Goal: Task Accomplishment & Management: Use online tool/utility

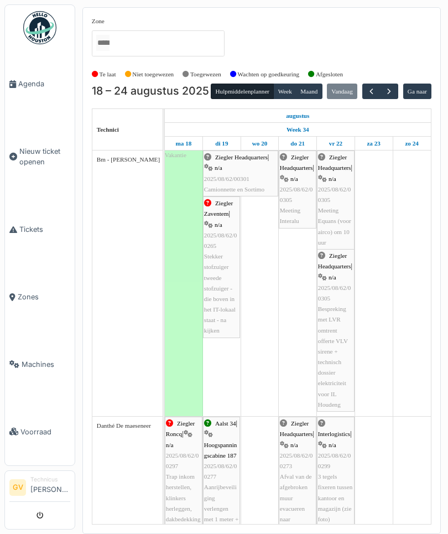
scroll to position [1999, 0]
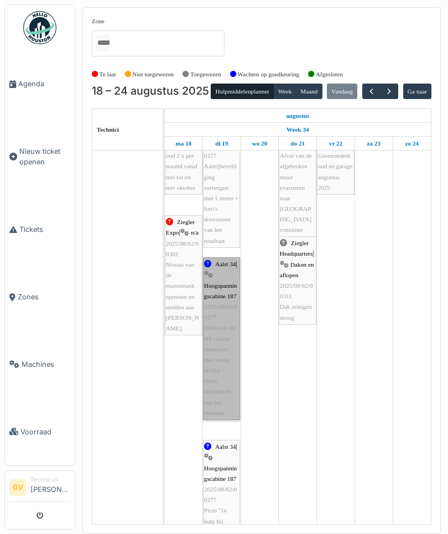
click at [224, 377] on link "Aalst 34 | Hoogspanningscabine 187 2025/08/62/00277 Hoek van de HS cabine herst…" at bounding box center [221, 338] width 37 height 163
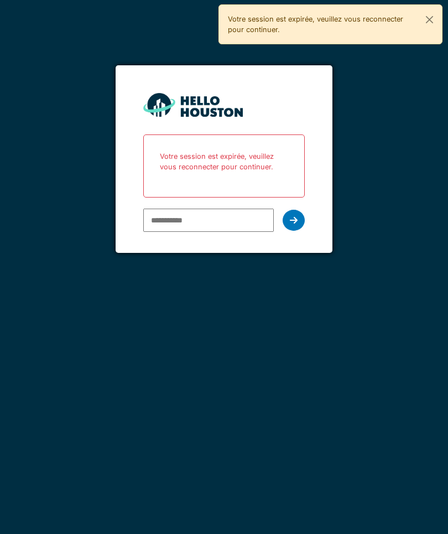
click at [166, 239] on form "You don't seem to have an account yet. Please follow the link given by your com…" at bounding box center [224, 159] width 217 height 188
click at [185, 219] on input "email" at bounding box center [208, 220] width 131 height 23
type input "**********"
click at [289, 218] on div at bounding box center [294, 220] width 22 height 21
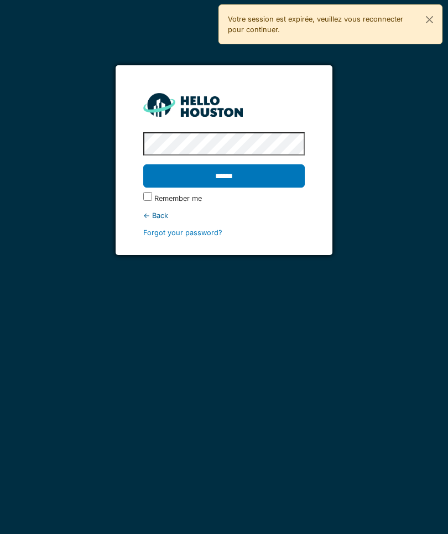
click at [230, 187] on input "******" at bounding box center [224, 175] width 162 height 23
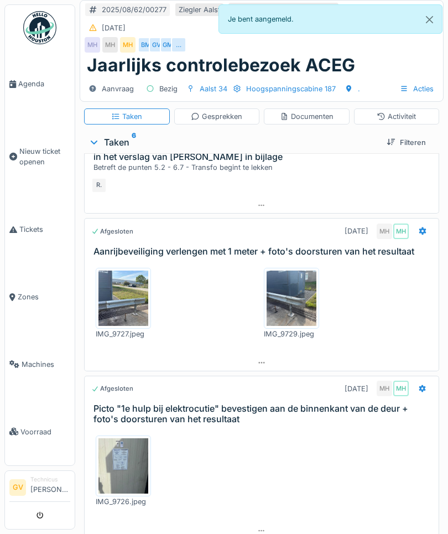
scroll to position [244, 0]
click at [198, 108] on div "Gesprekken" at bounding box center [217, 116] width 86 height 16
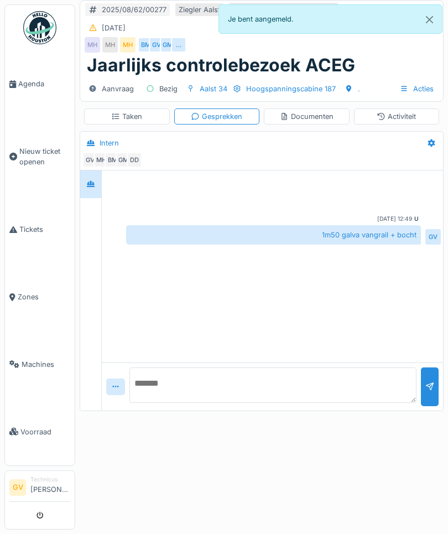
click at [184, 393] on textarea at bounding box center [273, 385] width 287 height 35
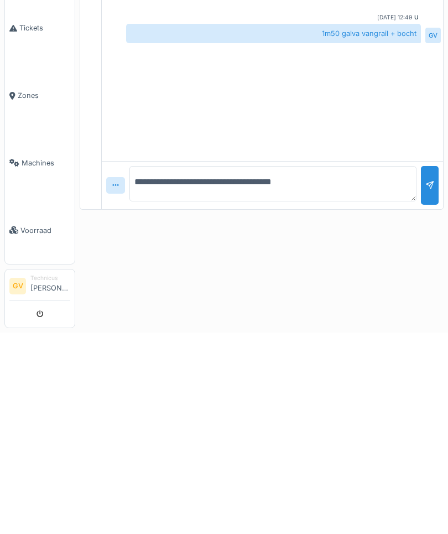
type textarea "**********"
click at [437, 379] on div at bounding box center [430, 392] width 18 height 27
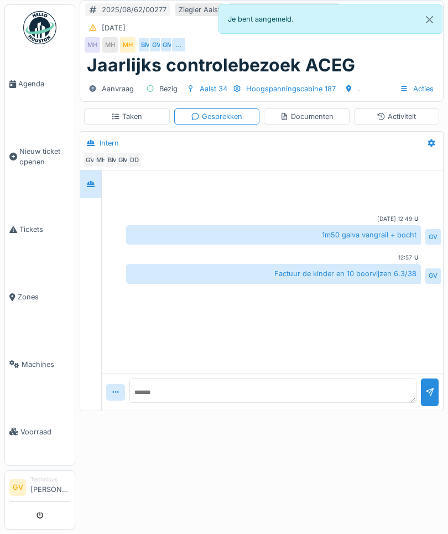
click at [426, 149] on div at bounding box center [431, 143] width 19 height 16
click at [392, 119] on div "Activiteit" at bounding box center [396, 116] width 39 height 11
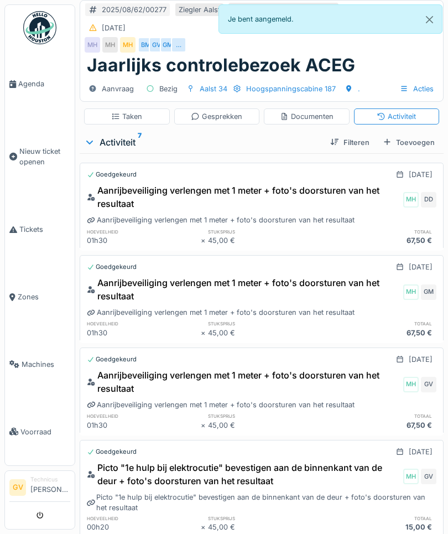
click at [180, 382] on div "Aanrijbeveiliging verlengen met 1 meter + foto's doorsturen van het resultaat" at bounding box center [244, 382] width 314 height 27
click at [121, 109] on div "Taken" at bounding box center [127, 116] width 86 height 16
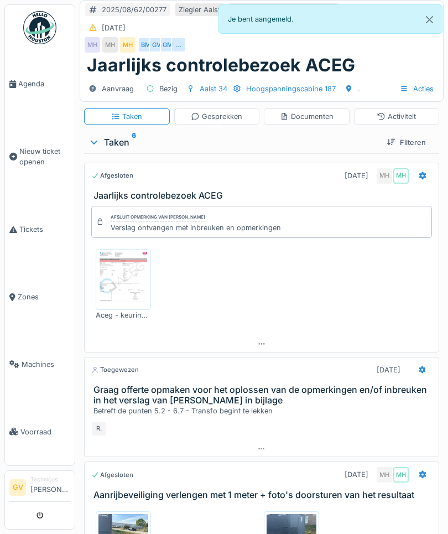
click at [392, 116] on div "Activiteit" at bounding box center [396, 116] width 39 height 11
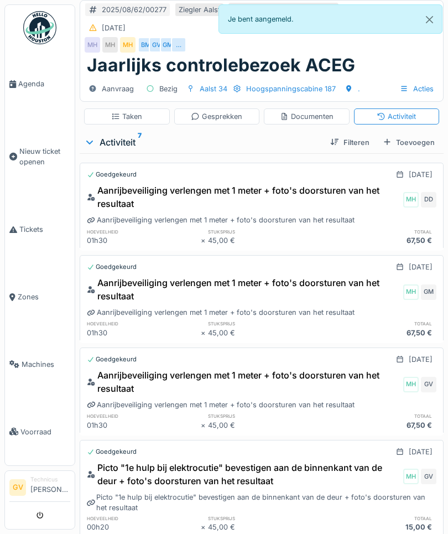
click at [428, 219] on div "Aanrijbeveiliging verlengen met 1 meter + foto's doorsturen van het resultaat M…" at bounding box center [262, 215] width 364 height 66
click at [135, 114] on div "Taken" at bounding box center [126, 116] width 31 height 11
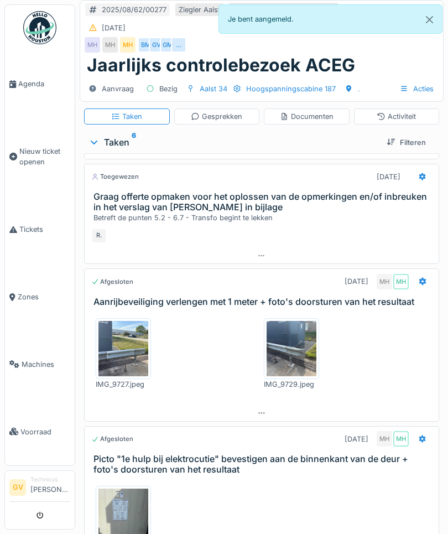
scroll to position [197, 0]
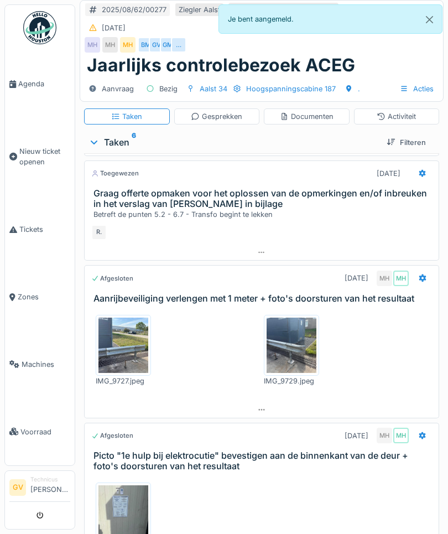
click at [426, 276] on icon at bounding box center [423, 279] width 7 height 8
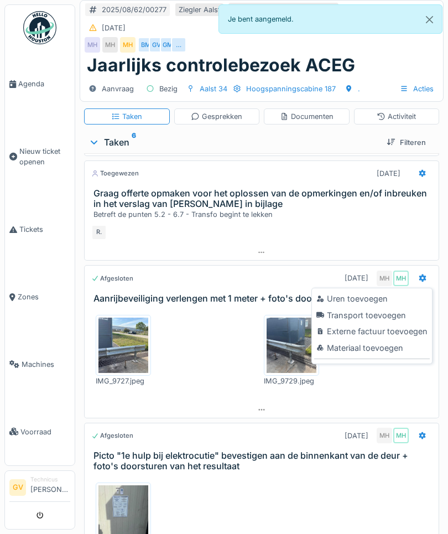
click at [373, 299] on div "Uren toevoegen" at bounding box center [372, 299] width 116 height 17
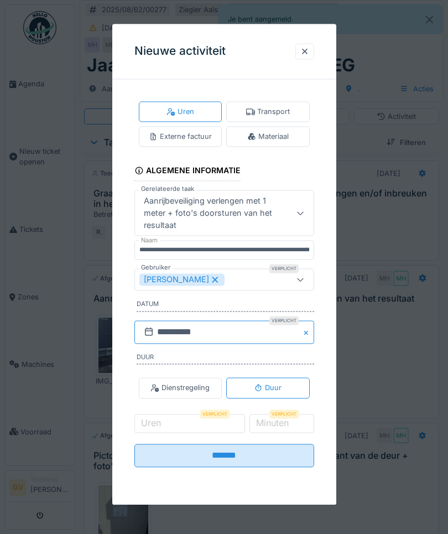
click at [196, 328] on input "**********" at bounding box center [225, 331] width 180 height 23
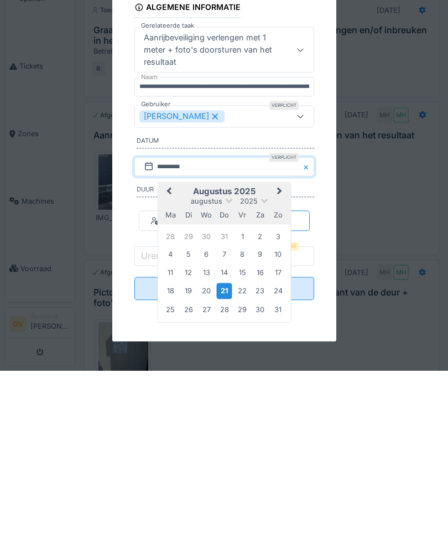
click at [322, 271] on div "**********" at bounding box center [224, 291] width 224 height 406
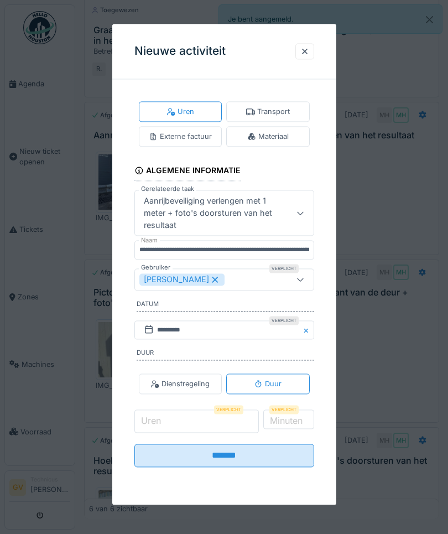
click at [187, 417] on input "Uren" at bounding box center [197, 421] width 125 height 23
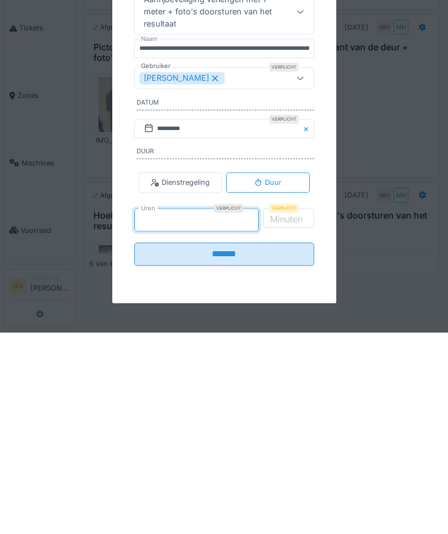
type input "*"
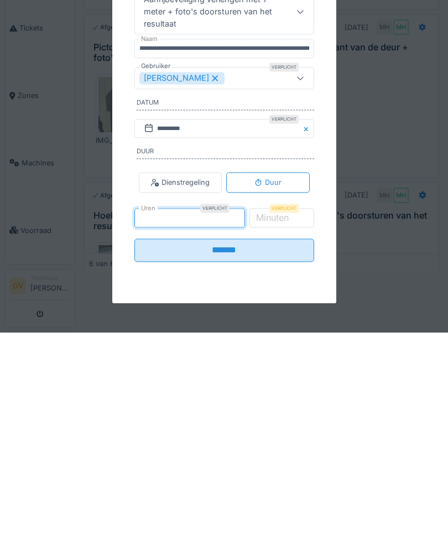
click at [291, 412] on label "Minuten" at bounding box center [272, 418] width 37 height 13
click at [296, 410] on input "*" at bounding box center [282, 421] width 66 height 23
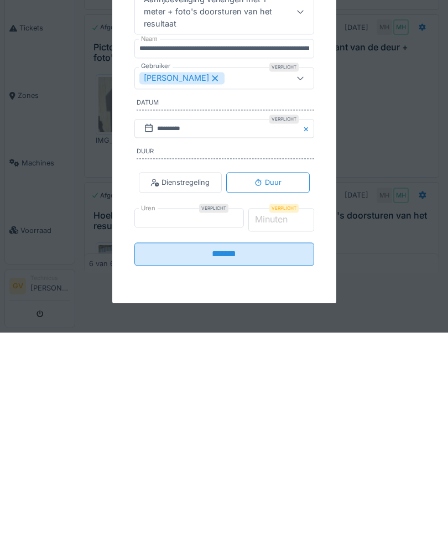
type input "*"
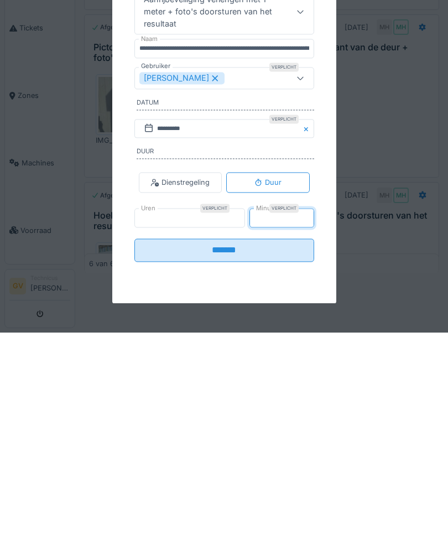
click at [211, 440] on input "*******" at bounding box center [225, 451] width 180 height 23
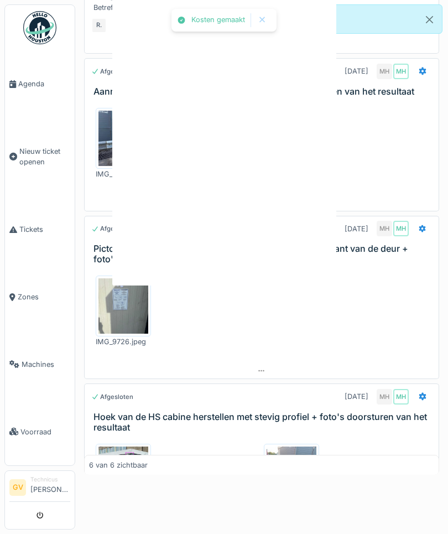
click at [205, 459] on div at bounding box center [224, 267] width 448 height 534
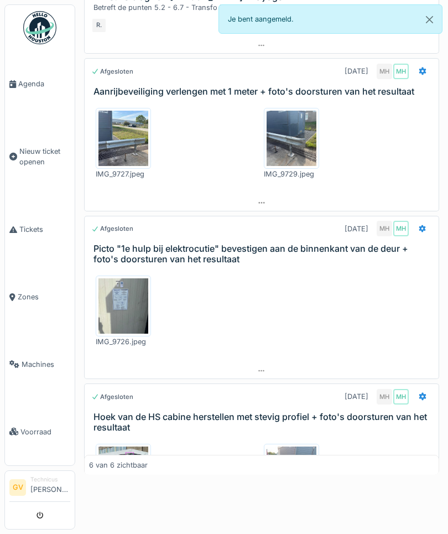
scroll to position [189, 0]
click at [424, 66] on div at bounding box center [422, 71] width 9 height 11
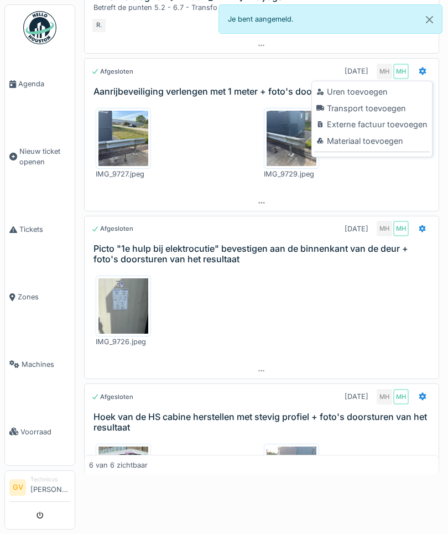
click at [358, 135] on div "Materiaal toevoegen" at bounding box center [372, 141] width 116 height 17
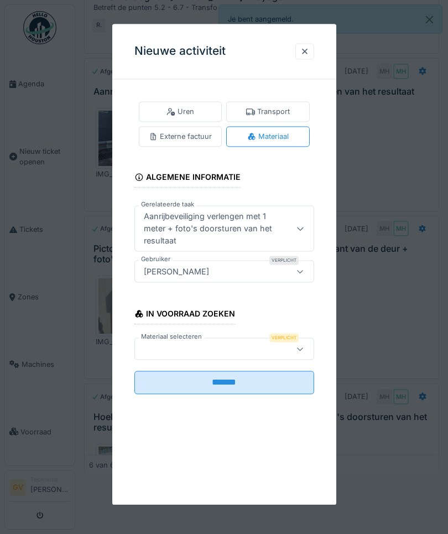
click at [183, 345] on div at bounding box center [211, 349] width 144 height 12
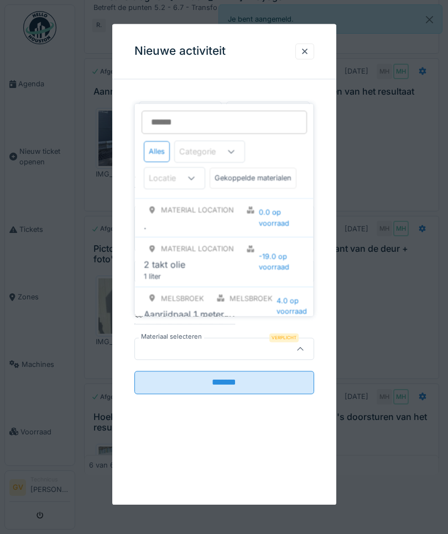
click at [190, 121] on input "Materiaal selecteren" at bounding box center [225, 122] width 166 height 23
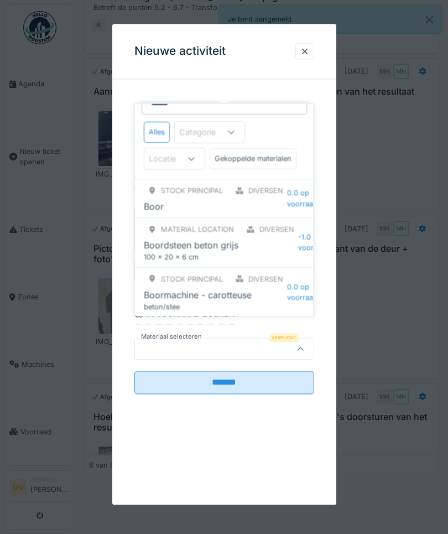
scroll to position [0, 0]
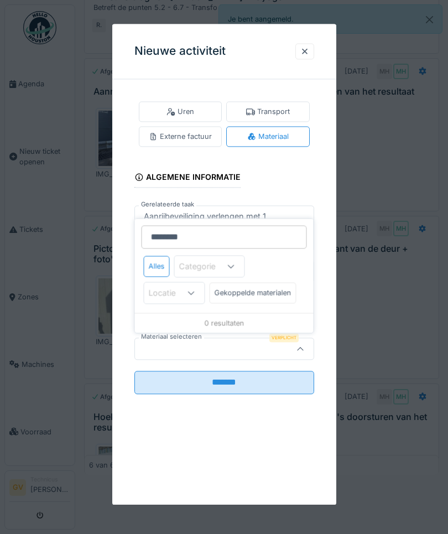
type input "*********"
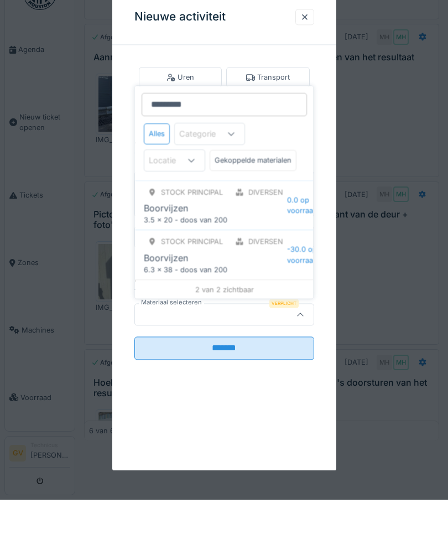
click at [227, 285] on div "Boorvijzen" at bounding box center [215, 291] width 143 height 13
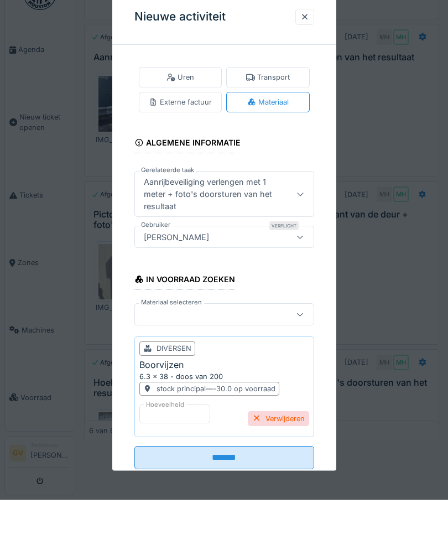
scroll to position [148, 0]
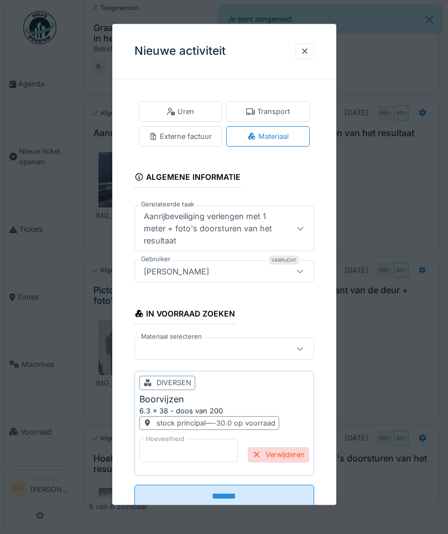
click at [174, 450] on input "*" at bounding box center [188, 450] width 99 height 23
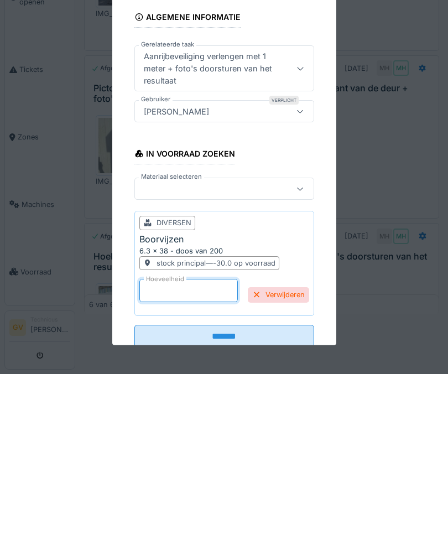
scroll to position [189, 0]
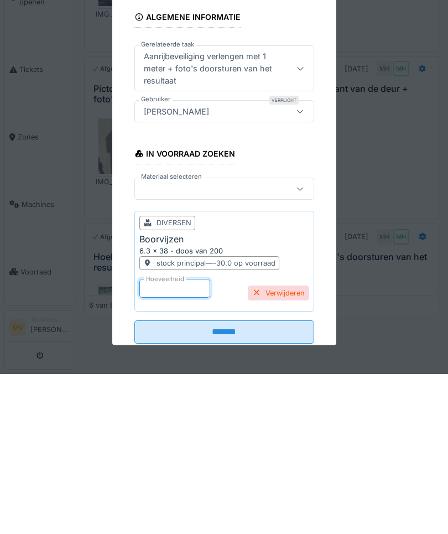
click at [301, 297] on div "In voorraad zoeken Materiaal selecteren diversen Boorvijzen 6.3 x 38 - doos van…" at bounding box center [225, 384] width 180 height 175
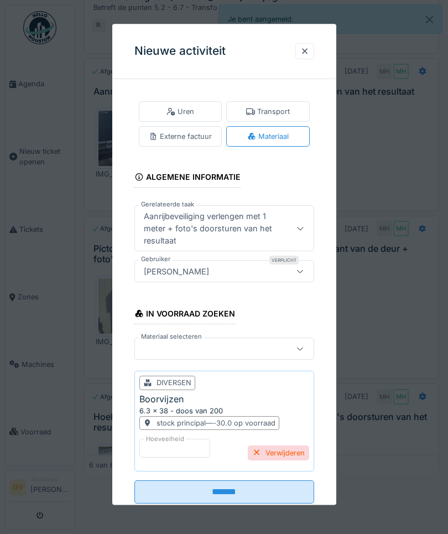
click at [385, 309] on div at bounding box center [224, 267] width 448 height 534
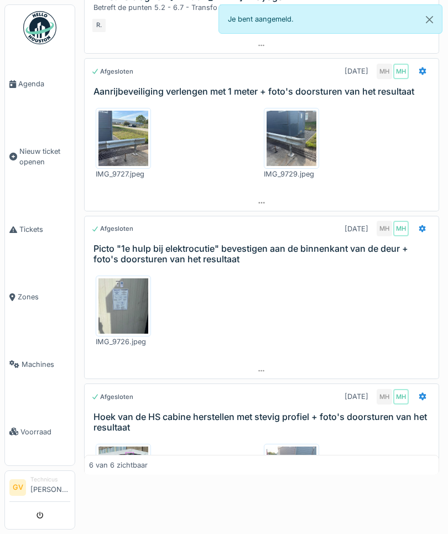
click at [424, 225] on icon at bounding box center [422, 228] width 9 height 7
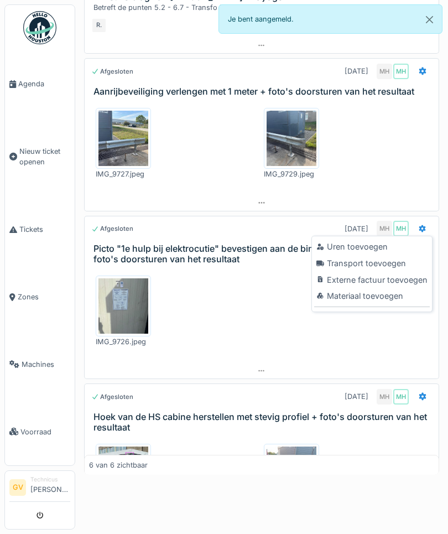
click at [373, 299] on div "Materiaal toevoegen" at bounding box center [372, 296] width 116 height 17
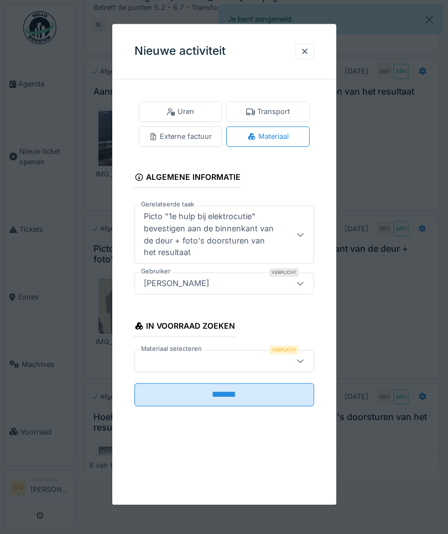
click at [307, 55] on div at bounding box center [305, 51] width 9 height 11
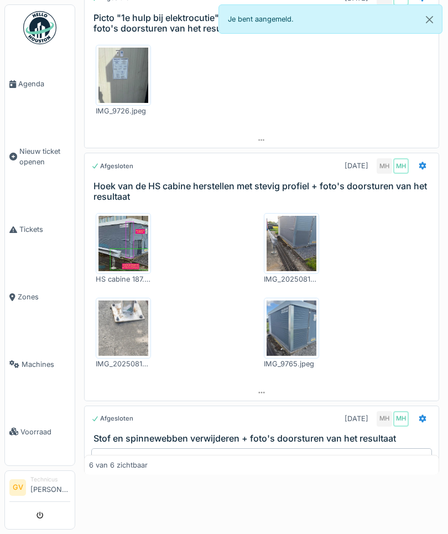
scroll to position [426, 0]
